Goal: Task Accomplishment & Management: Use online tool/utility

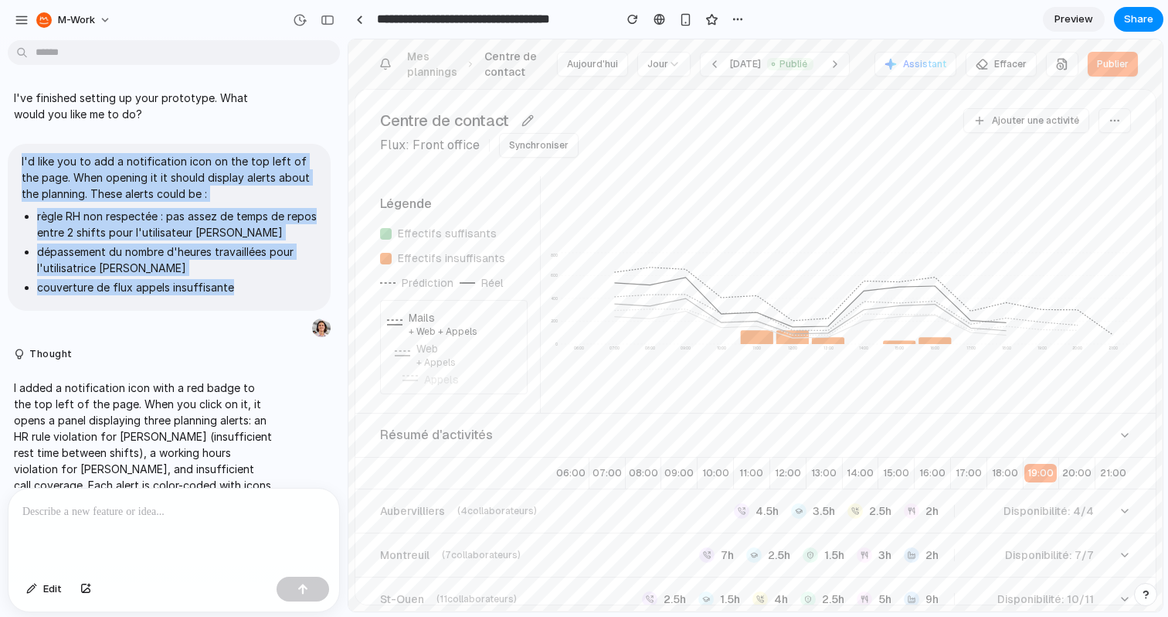
click at [912, 2] on section "**********" at bounding box center [756, 19] width 816 height 39
drag, startPoint x: 912, startPoint y: 22, endPoint x: 783, endPoint y: 8, distance: 129.0
click at [909, 22] on section "**********" at bounding box center [756, 19] width 816 height 39
click at [363, 20] on link at bounding box center [359, 19] width 23 height 23
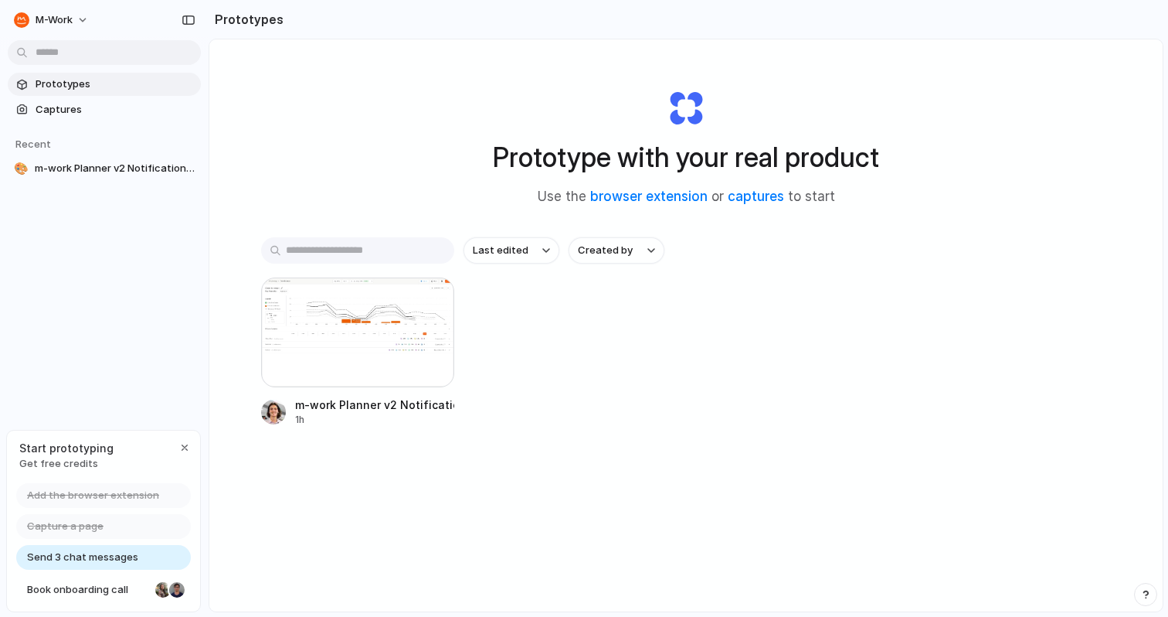
click at [669, 151] on h1 "Prototype with your real product" at bounding box center [686, 157] width 386 height 41
click at [800, 165] on h1 "Prototype with your real product" at bounding box center [686, 157] width 386 height 41
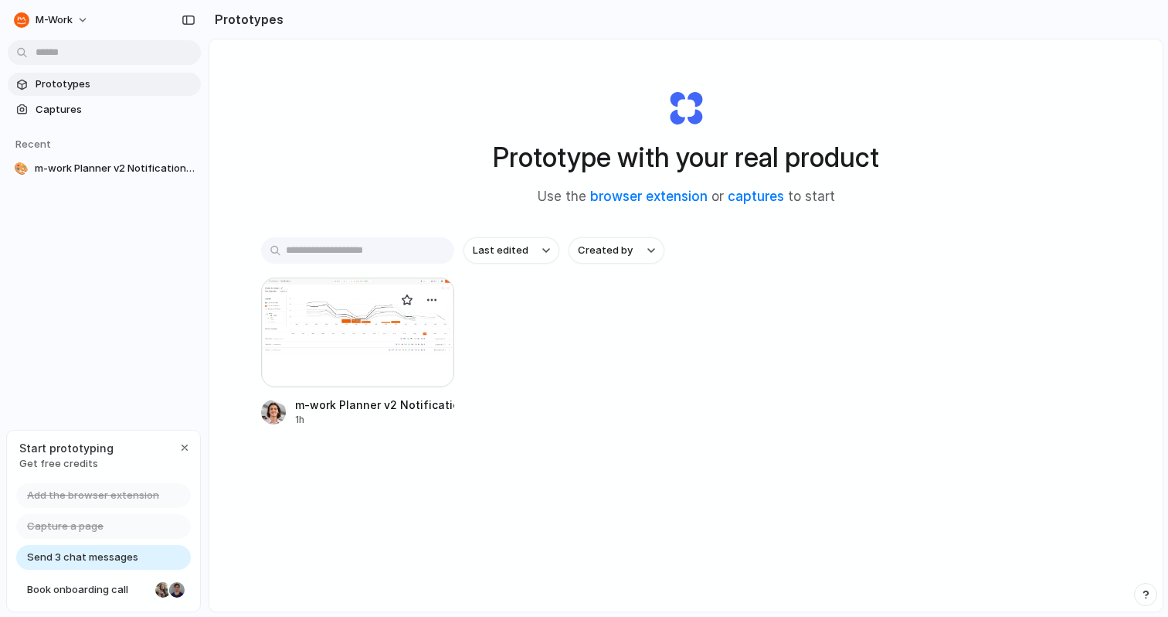
click at [331, 348] on div at bounding box center [357, 332] width 193 height 110
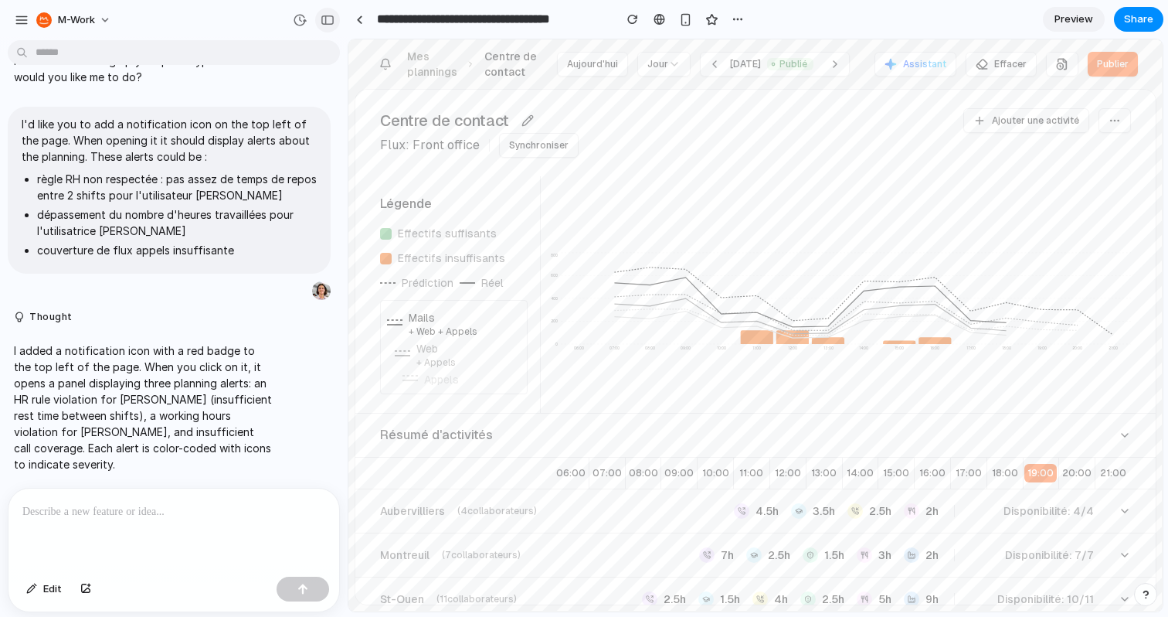
click at [325, 11] on button "button" at bounding box center [327, 20] width 25 height 25
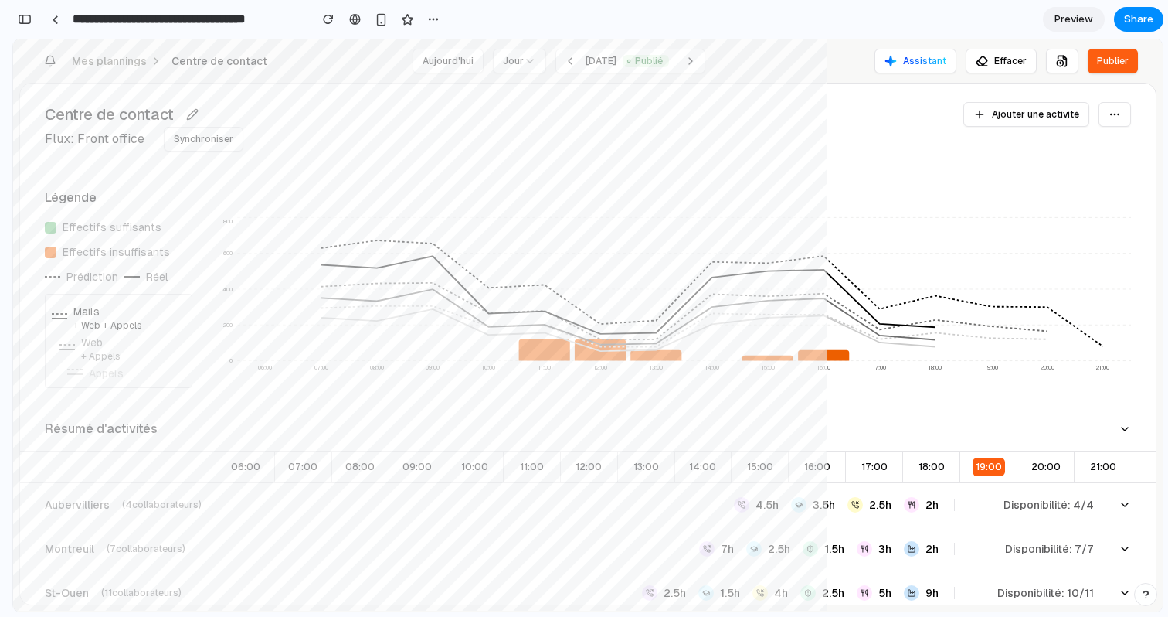
scroll to position [362, 0]
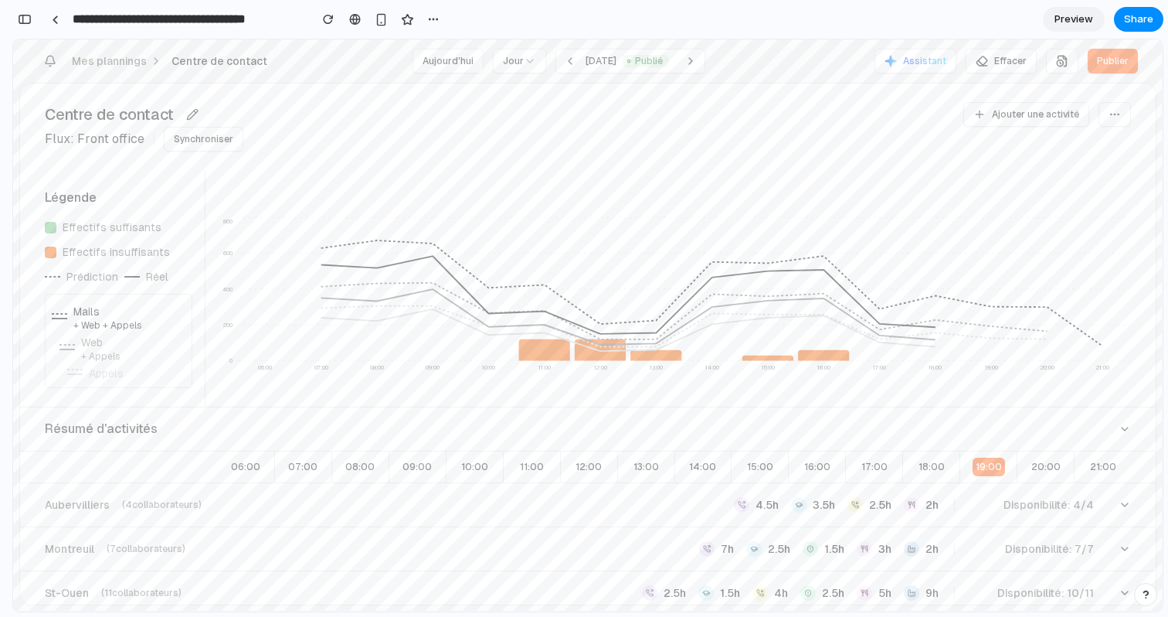
click at [53, 70] on button "Notifications" at bounding box center [50, 61] width 25 height 25
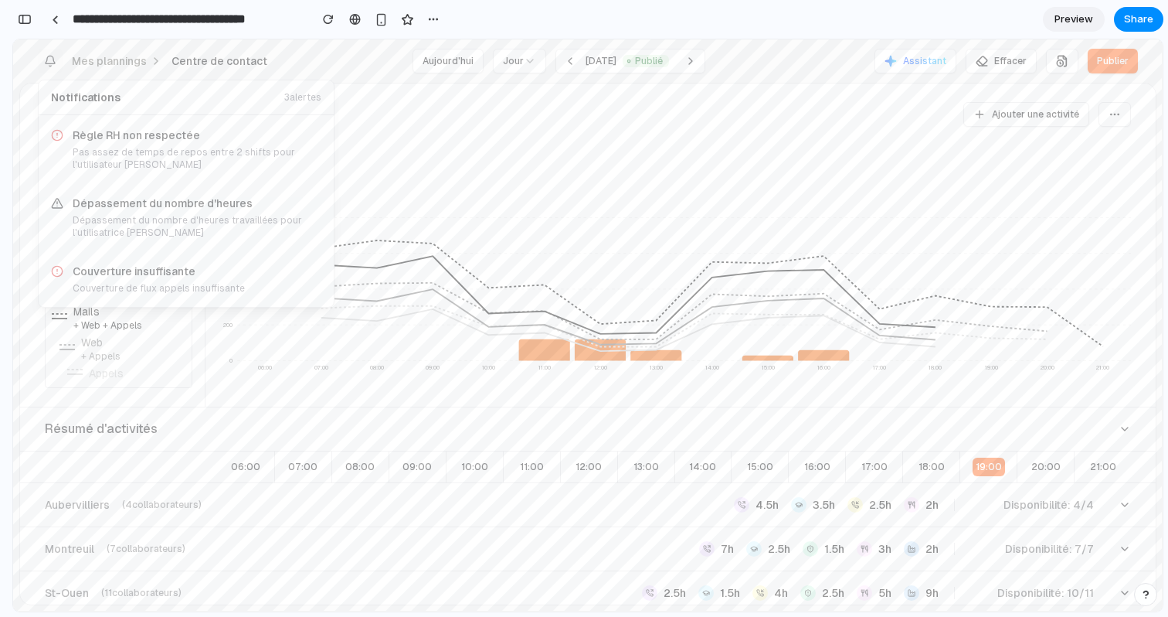
click at [53, 70] on button "Notifications" at bounding box center [50, 61] width 25 height 25
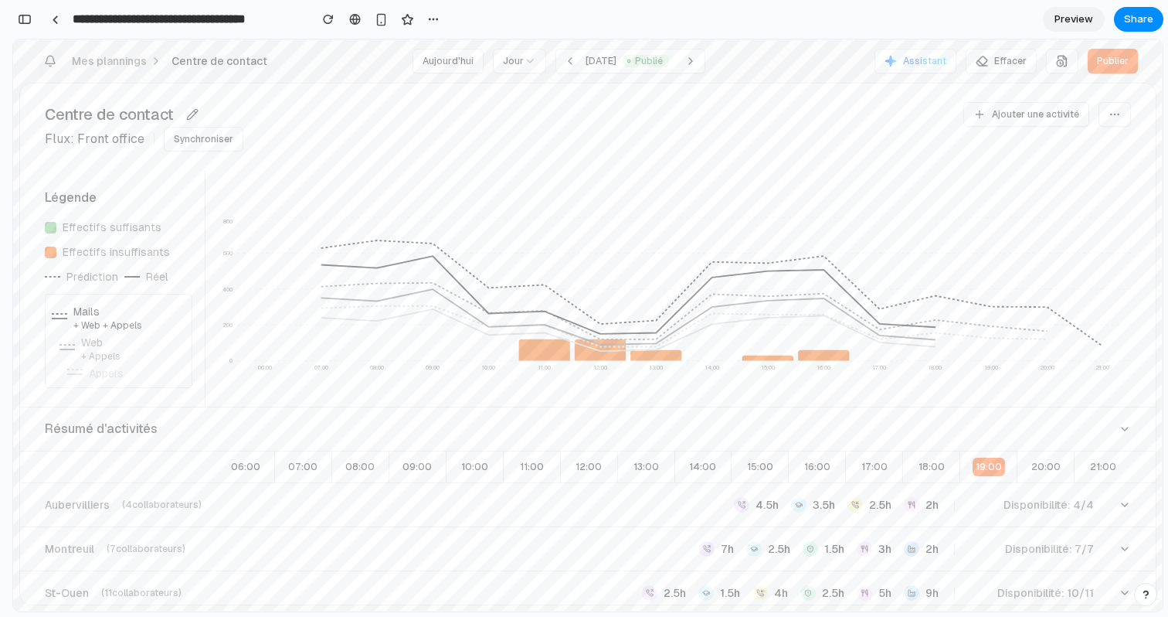
click at [53, 70] on button "Notifications" at bounding box center [50, 61] width 25 height 25
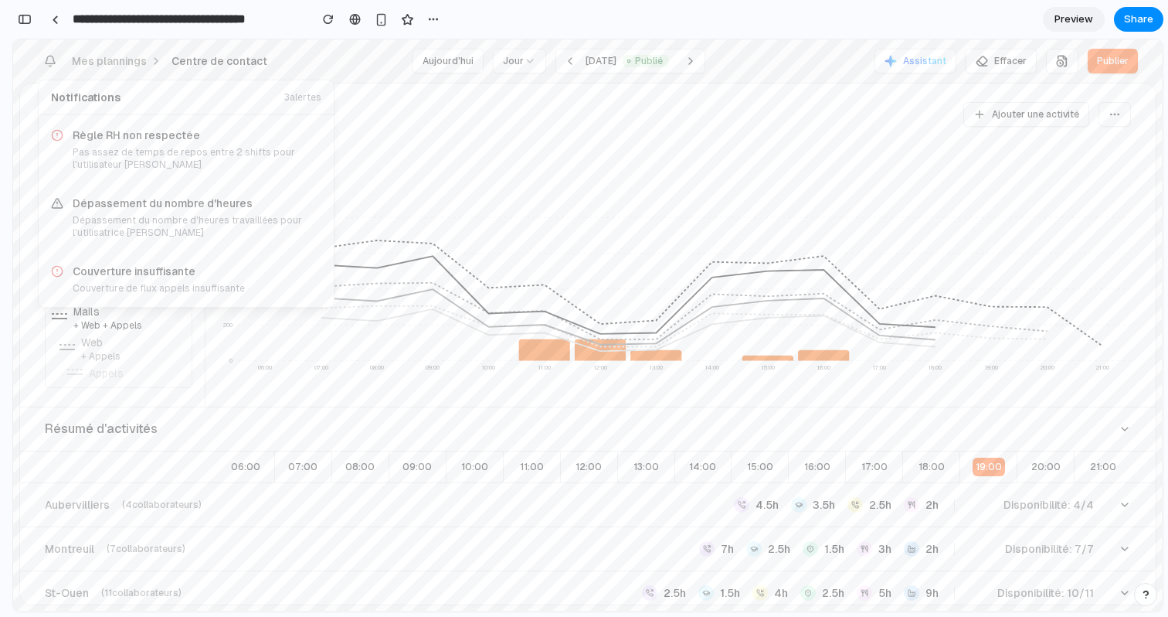
click at [53, 70] on button "Notifications" at bounding box center [50, 61] width 25 height 25
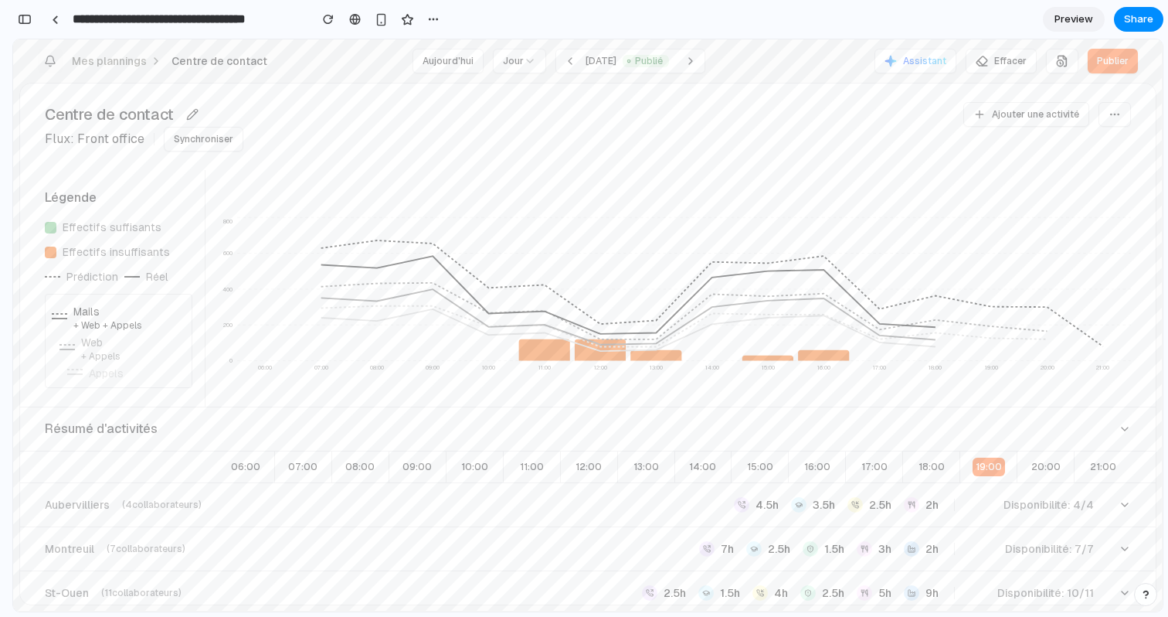
click at [53, 70] on button "Notifications" at bounding box center [50, 61] width 25 height 25
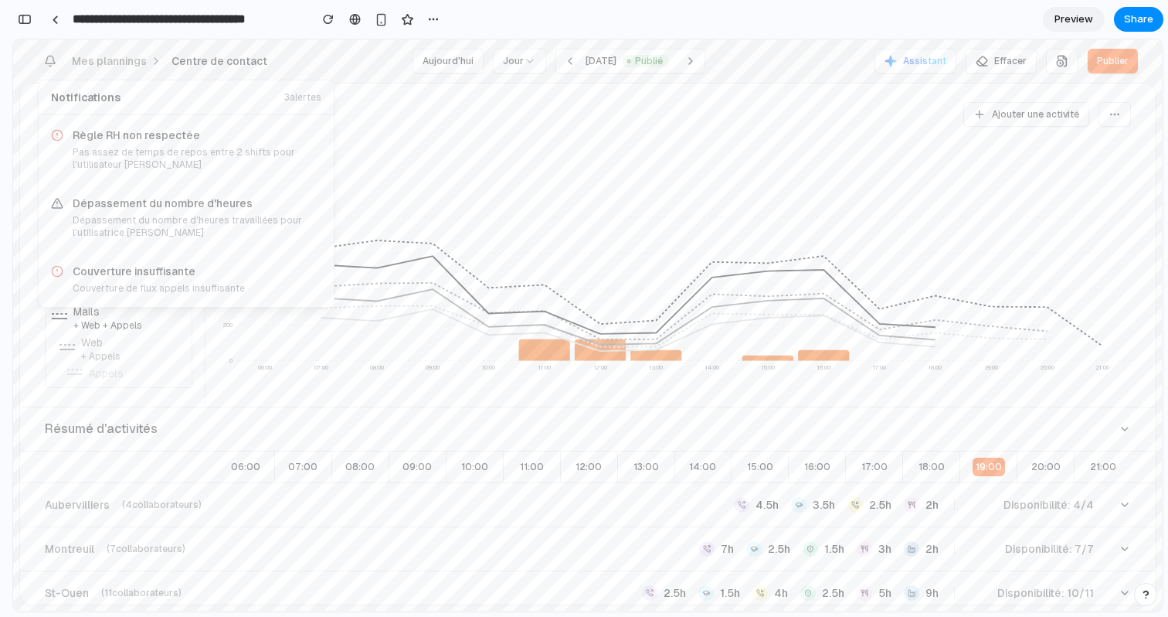
click at [53, 70] on button "Notifications" at bounding box center [50, 61] width 25 height 25
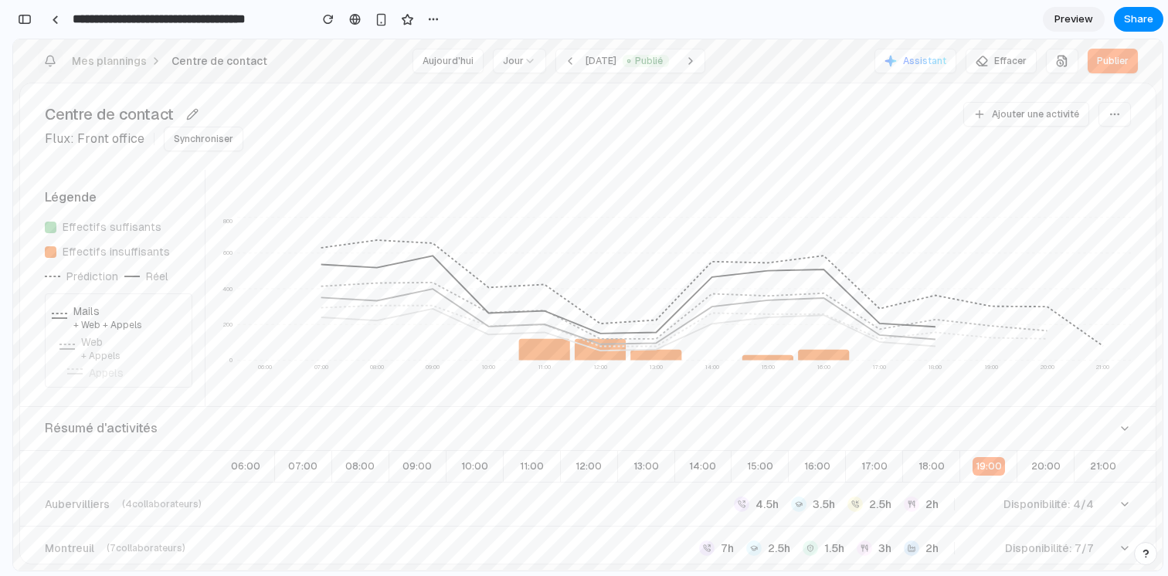
click at [51, 65] on icon "Notifications" at bounding box center [50, 61] width 12 height 12
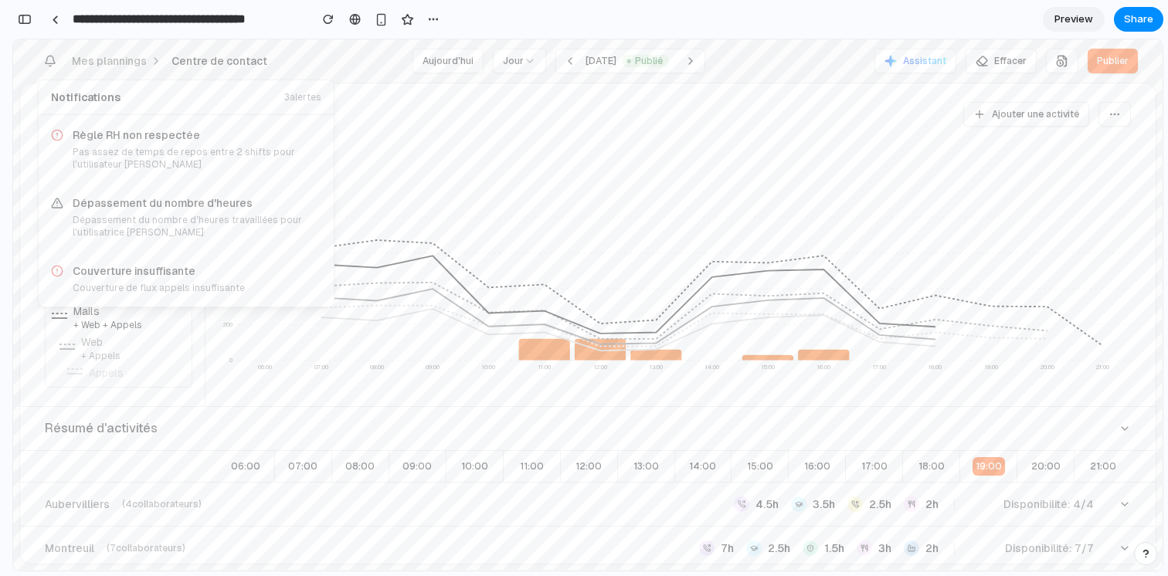
click at [180, 202] on p "Dépassement du nombre d'heures" at bounding box center [197, 202] width 249 height 15
click at [265, 201] on p "Dépassement du nombre d'heures" at bounding box center [197, 202] width 249 height 15
click at [179, 270] on p "Couverture insuffisante" at bounding box center [197, 270] width 249 height 15
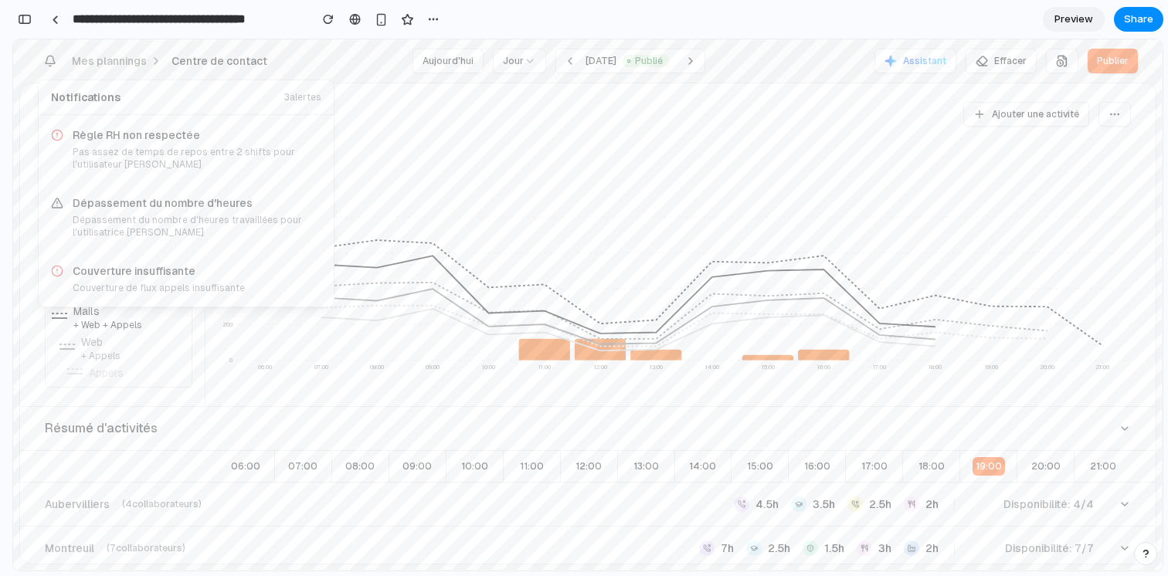
click at [272, 254] on div "Couverture insuffisante Couverture de flux appels insuffisante" at bounding box center [186, 279] width 295 height 56
click at [61, 60] on button "Notifications" at bounding box center [50, 61] width 25 height 25
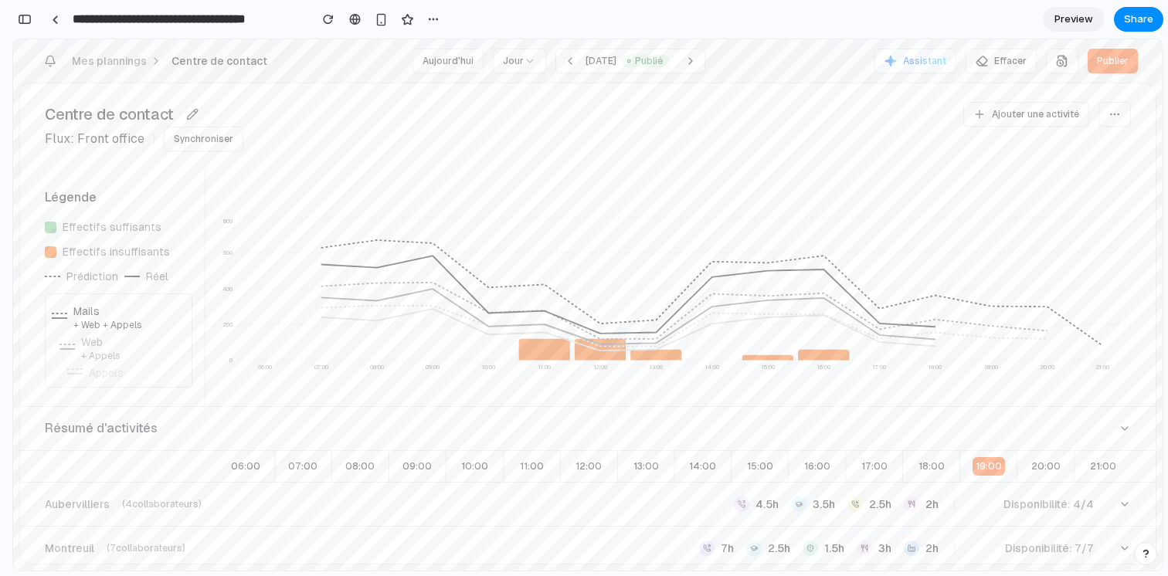
click at [61, 60] on button "Notifications" at bounding box center [50, 61] width 25 height 25
